Goal: Information Seeking & Learning: Learn about a topic

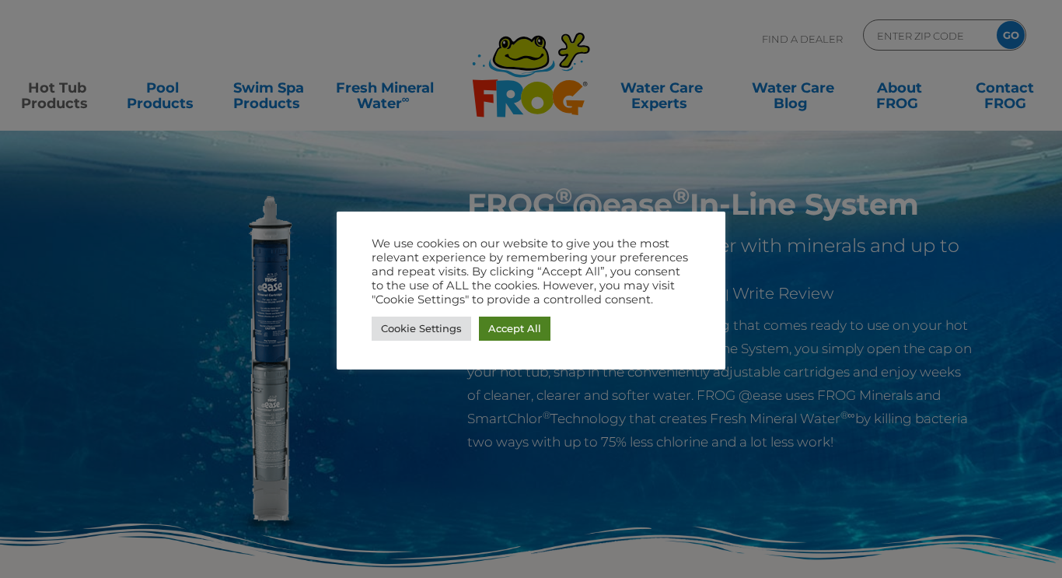
click at [514, 329] on link "Accept All" at bounding box center [515, 328] width 72 height 24
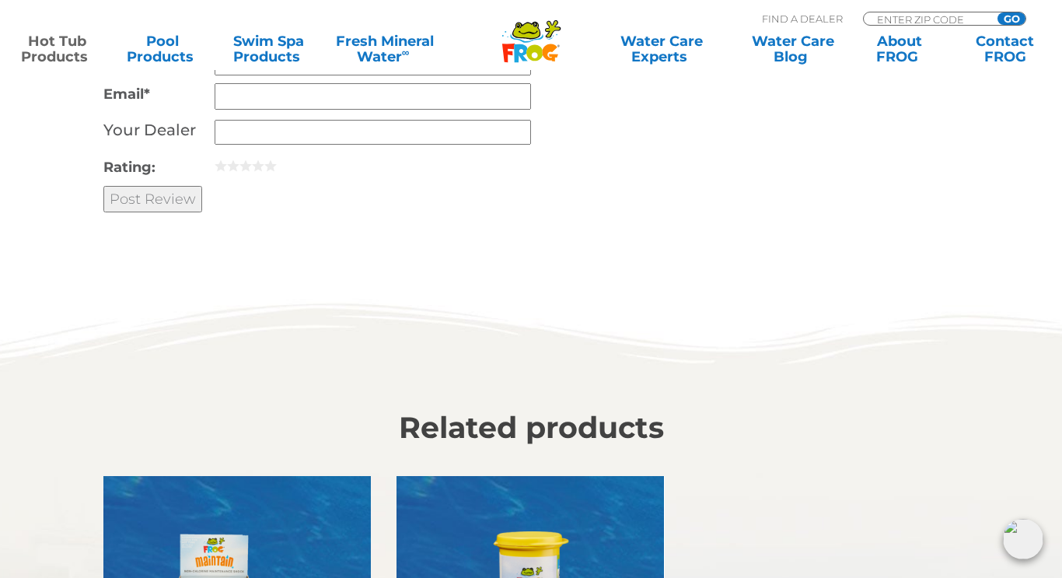
scroll to position [3961, 0]
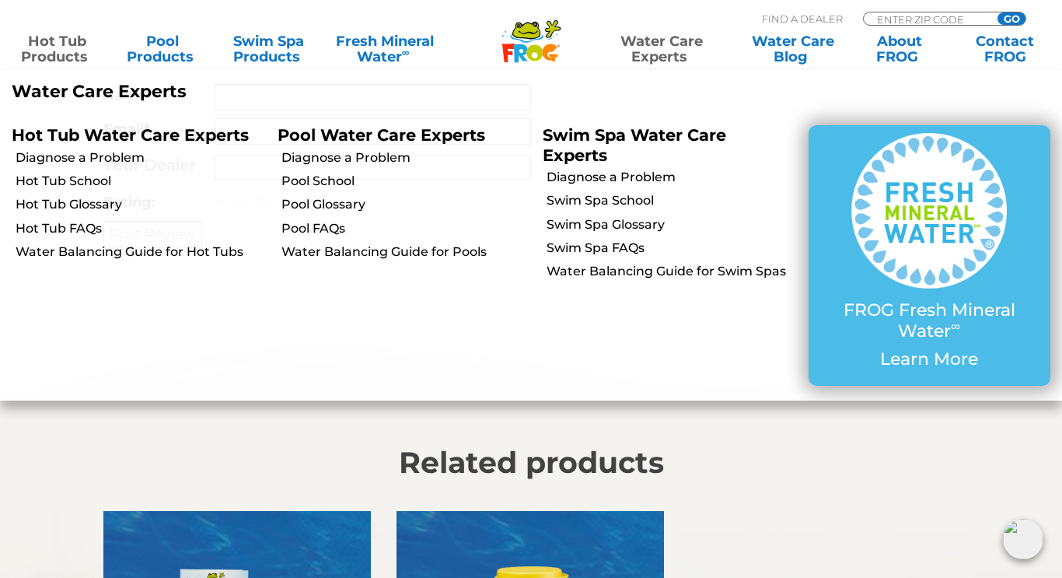
click at [660, 46] on link "Water Care Experts" at bounding box center [661, 48] width 134 height 31
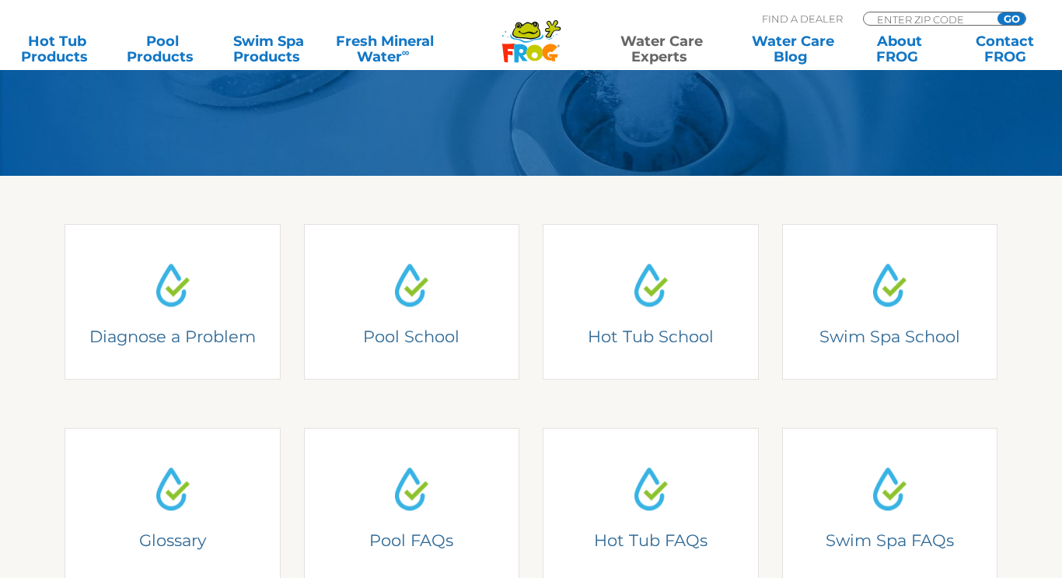
scroll to position [294, 0]
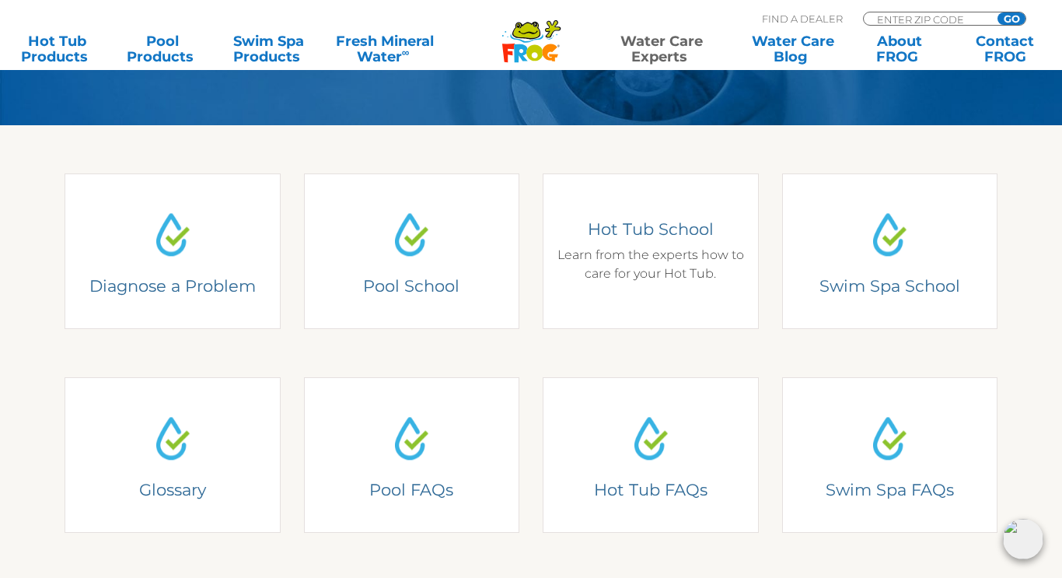
click at [651, 236] on h4 "Hot Tub School" at bounding box center [650, 228] width 193 height 21
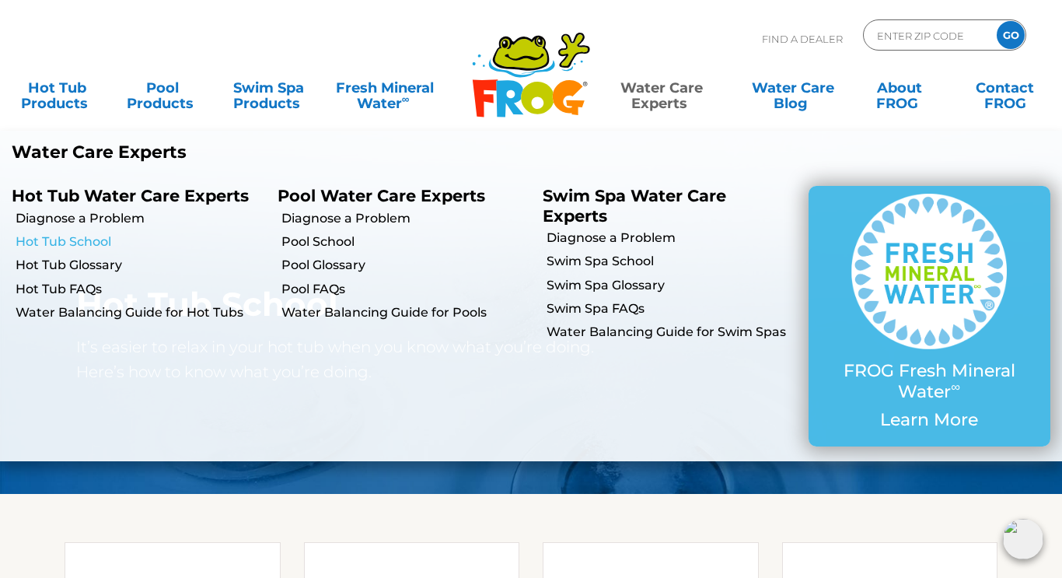
click at [99, 243] on link "Hot Tub School" at bounding box center [141, 241] width 250 height 17
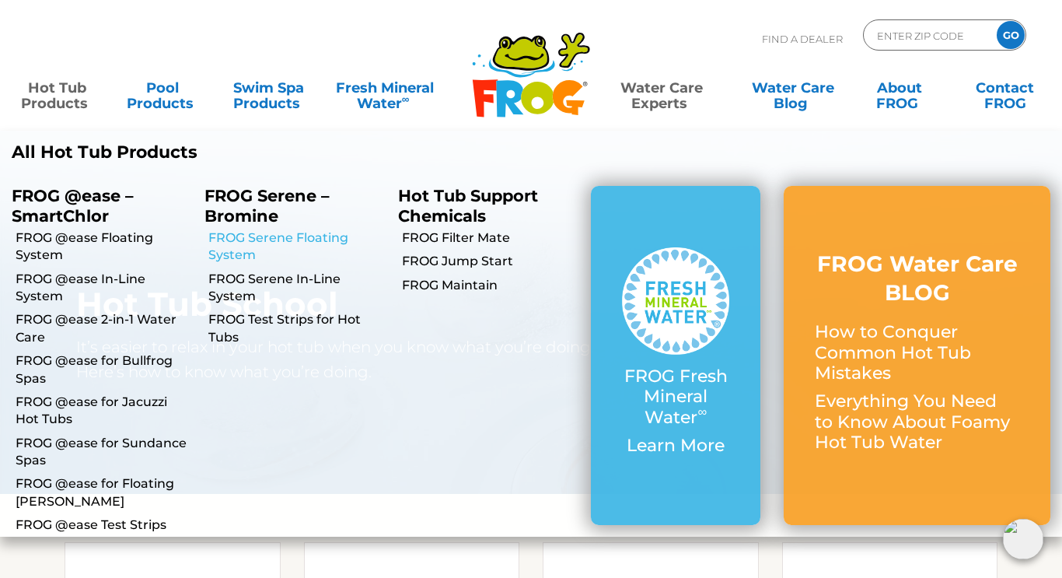
click at [251, 239] on link "FROG Serene Floating System" at bounding box center [296, 246] width 177 height 35
click at [255, 277] on link "FROG Serene In-Line System" at bounding box center [296, 288] width 177 height 35
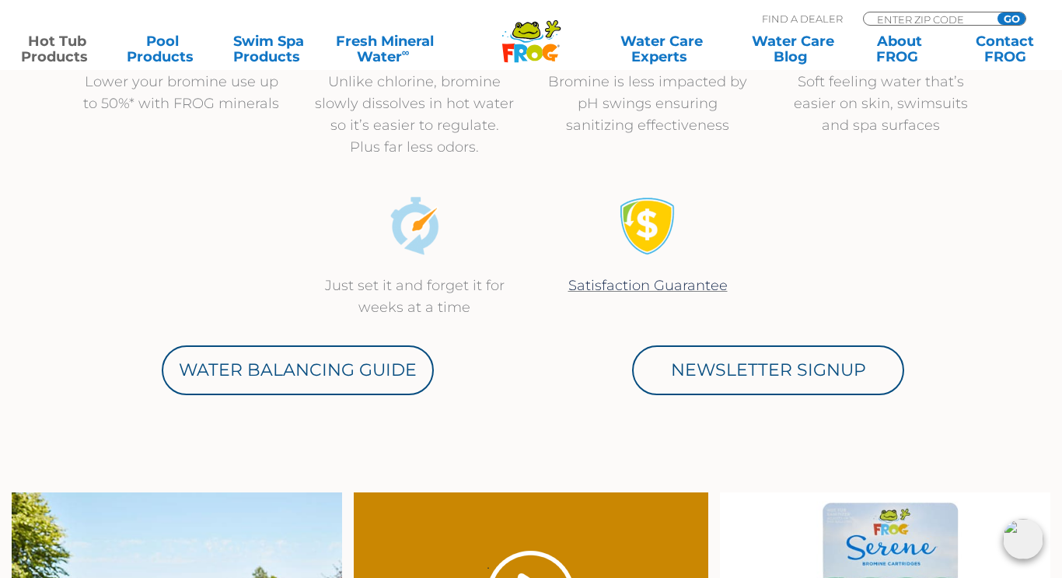
scroll to position [680, 0]
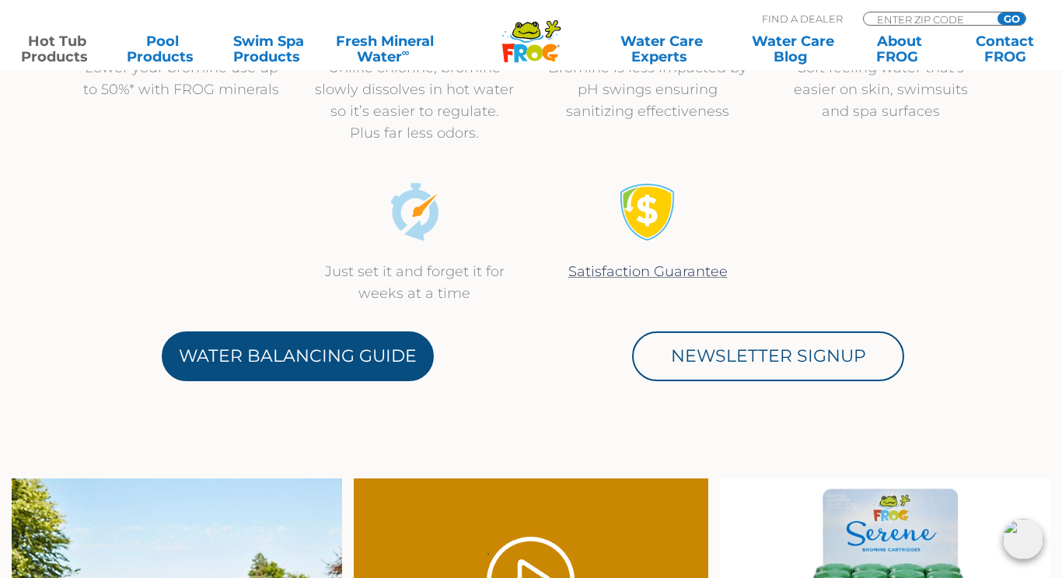
click at [281, 358] on link "Water Balancing Guide" at bounding box center [298, 356] width 272 height 50
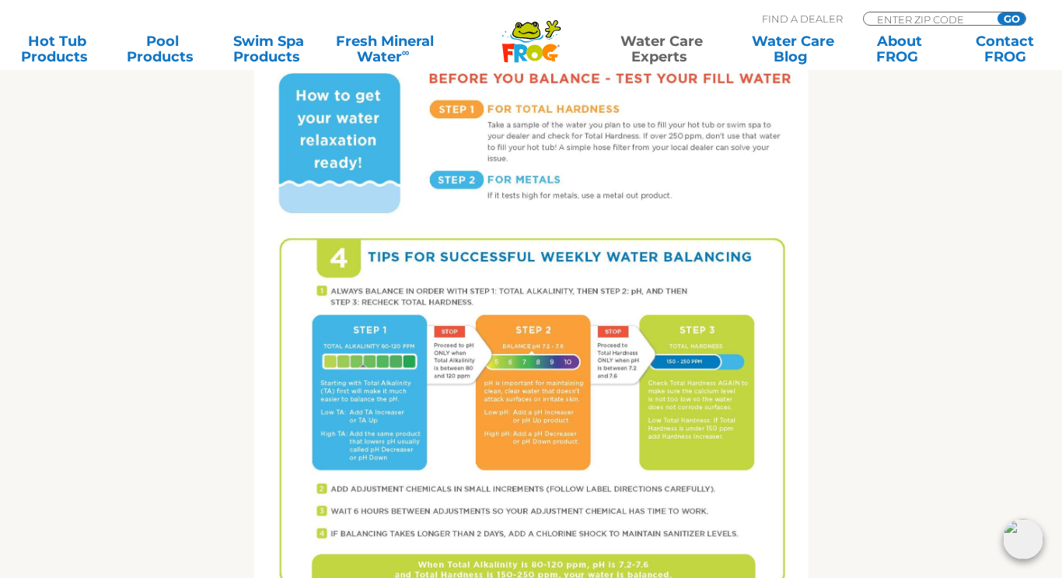
scroll to position [920, 0]
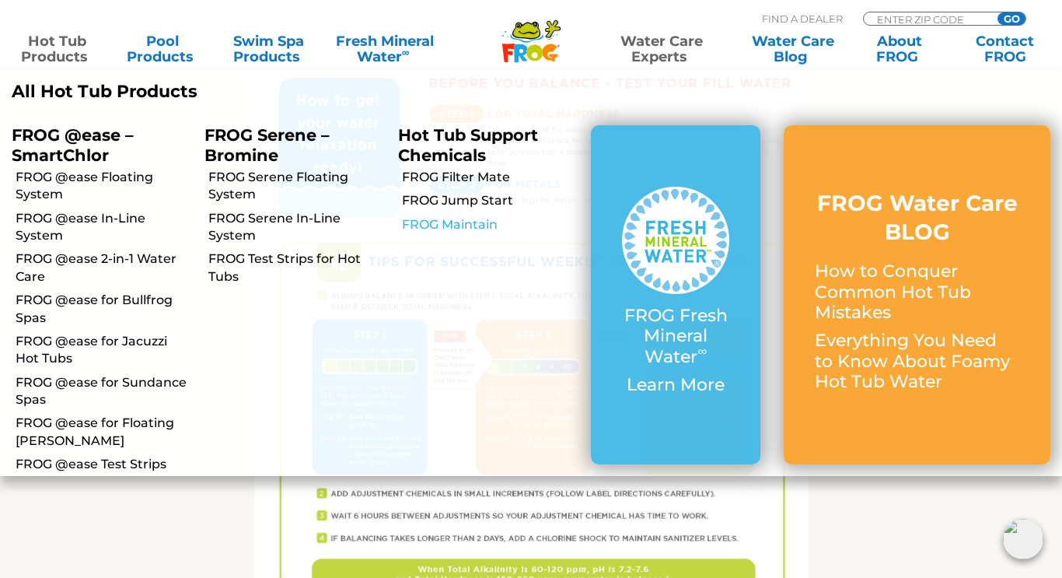
click at [462, 228] on link "FROG Maintain" at bounding box center [490, 224] width 177 height 17
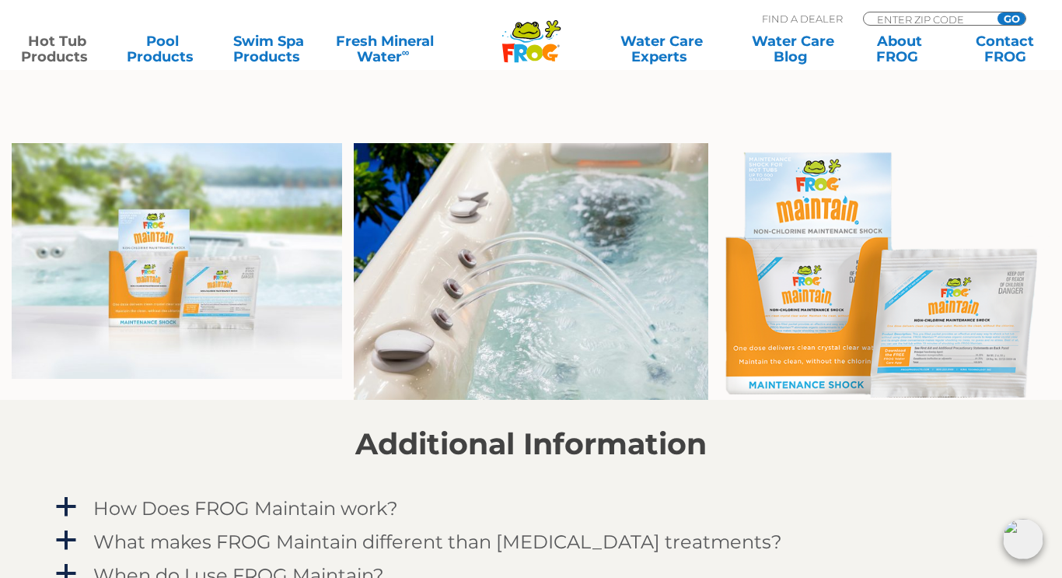
scroll to position [1172, 0]
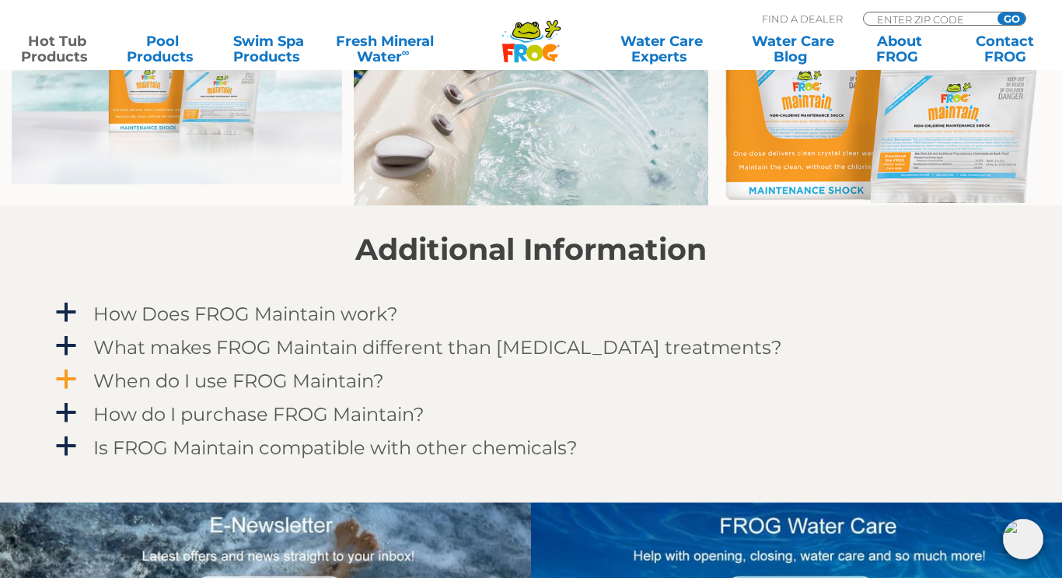
click at [222, 382] on h4 "When do I use FROG Maintain?" at bounding box center [238, 380] width 291 height 21
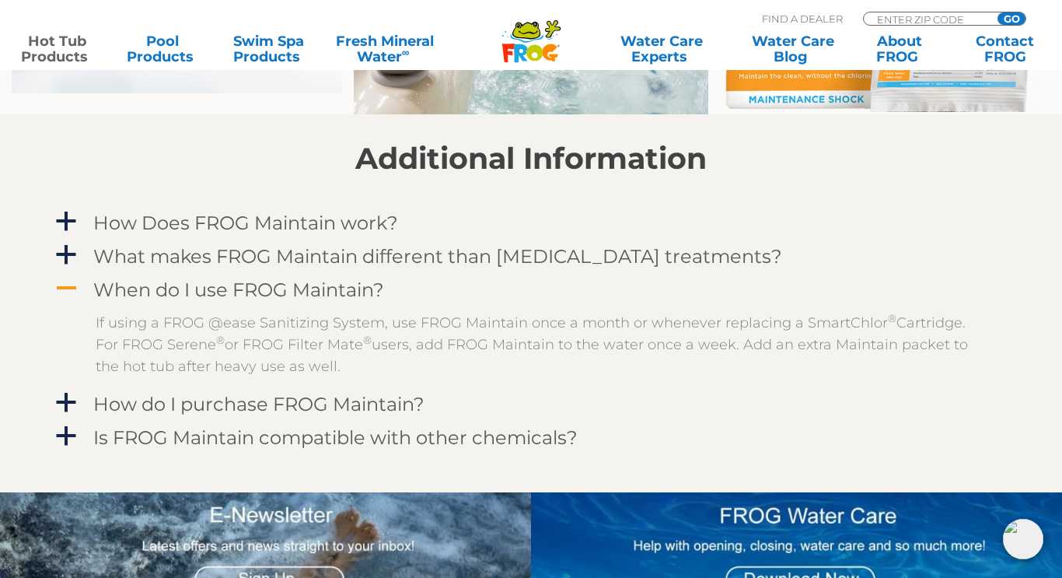
scroll to position [0, 0]
